Goal: Find specific page/section: Find specific page/section

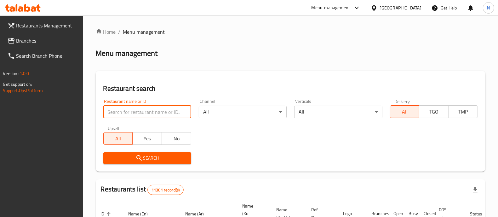
click at [176, 110] on input "search" at bounding box center [147, 112] width 88 height 13
paste input "701057"
type input "701057"
click at [174, 155] on span "Search" at bounding box center [147, 158] width 78 height 8
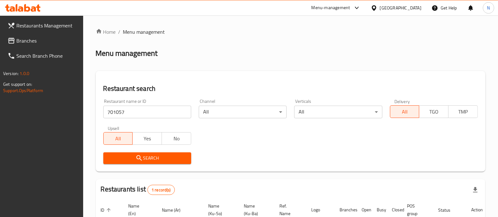
scroll to position [59, 0]
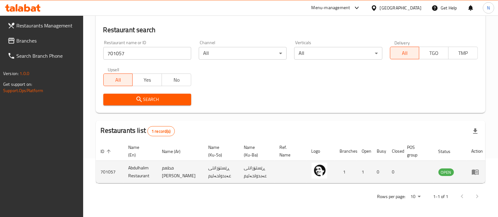
click at [474, 174] on icon "enhanced table" at bounding box center [475, 172] width 7 height 5
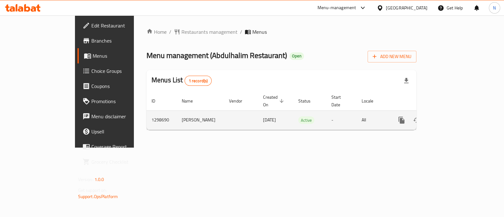
click at [455, 113] on div "enhanced table" at bounding box center [424, 120] width 61 height 15
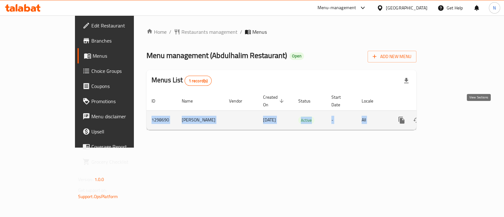
click at [451, 116] on icon "enhanced table" at bounding box center [447, 120] width 8 height 8
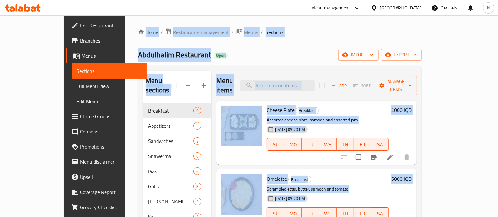
click at [304, 43] on div "Home / Restaurants management / Menus / Sections Abdulhalim Restaurant Open imp…" at bounding box center [280, 167] width 284 height 279
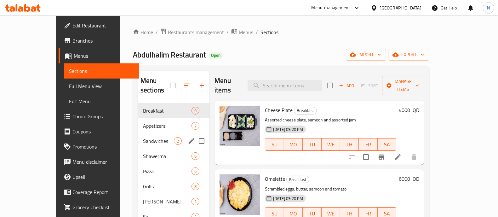
click at [148, 133] on div "Sandwiches 2" at bounding box center [174, 140] width 72 height 15
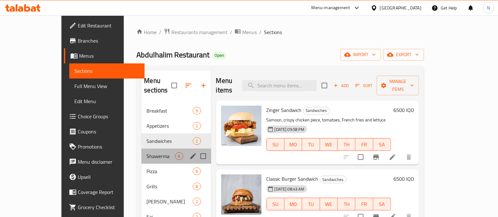
click at [150, 153] on div "Shawerma 6" at bounding box center [176, 155] width 69 height 15
